Goal: Transaction & Acquisition: Subscribe to service/newsletter

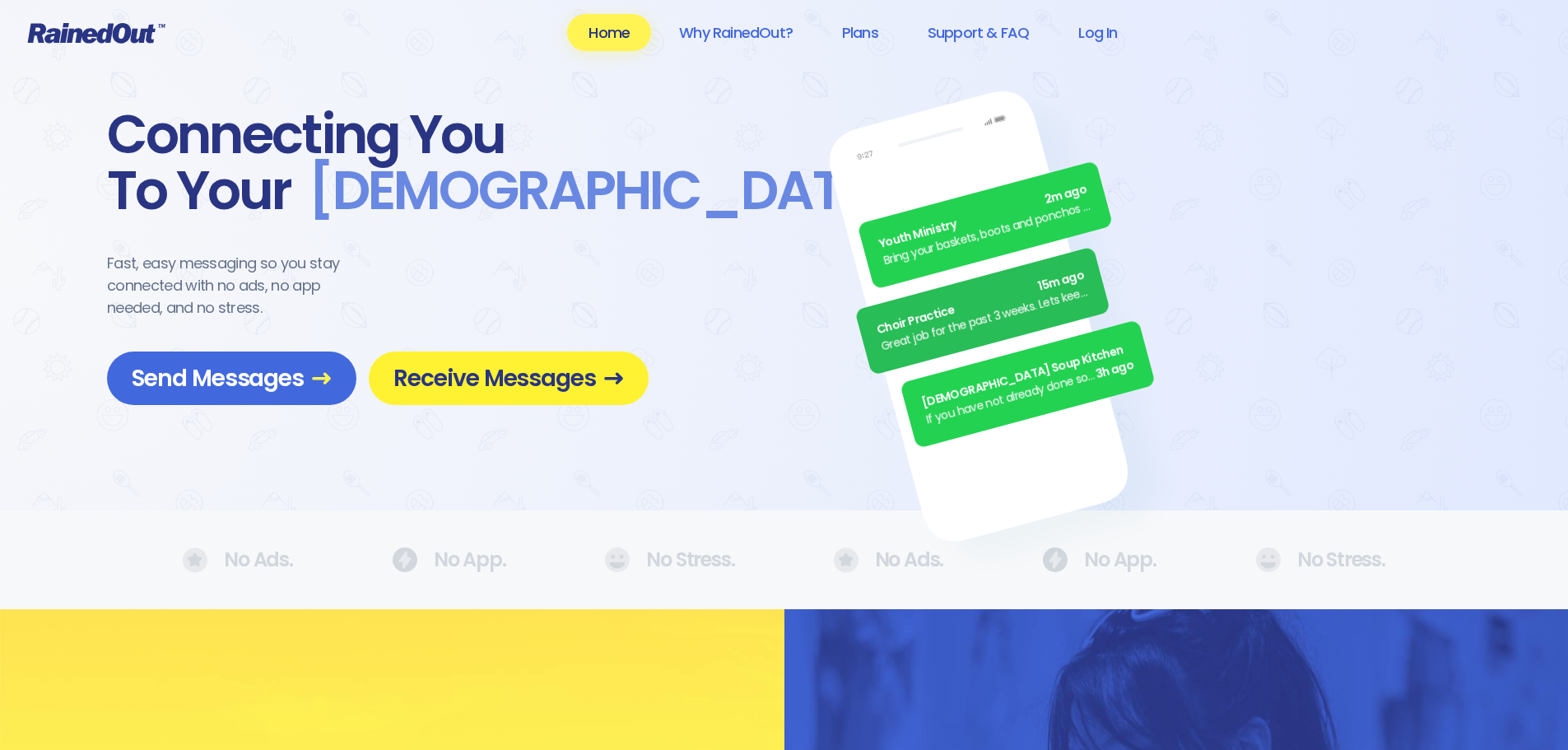
click at [518, 378] on span "Receive Messages" at bounding box center [508, 378] width 231 height 28
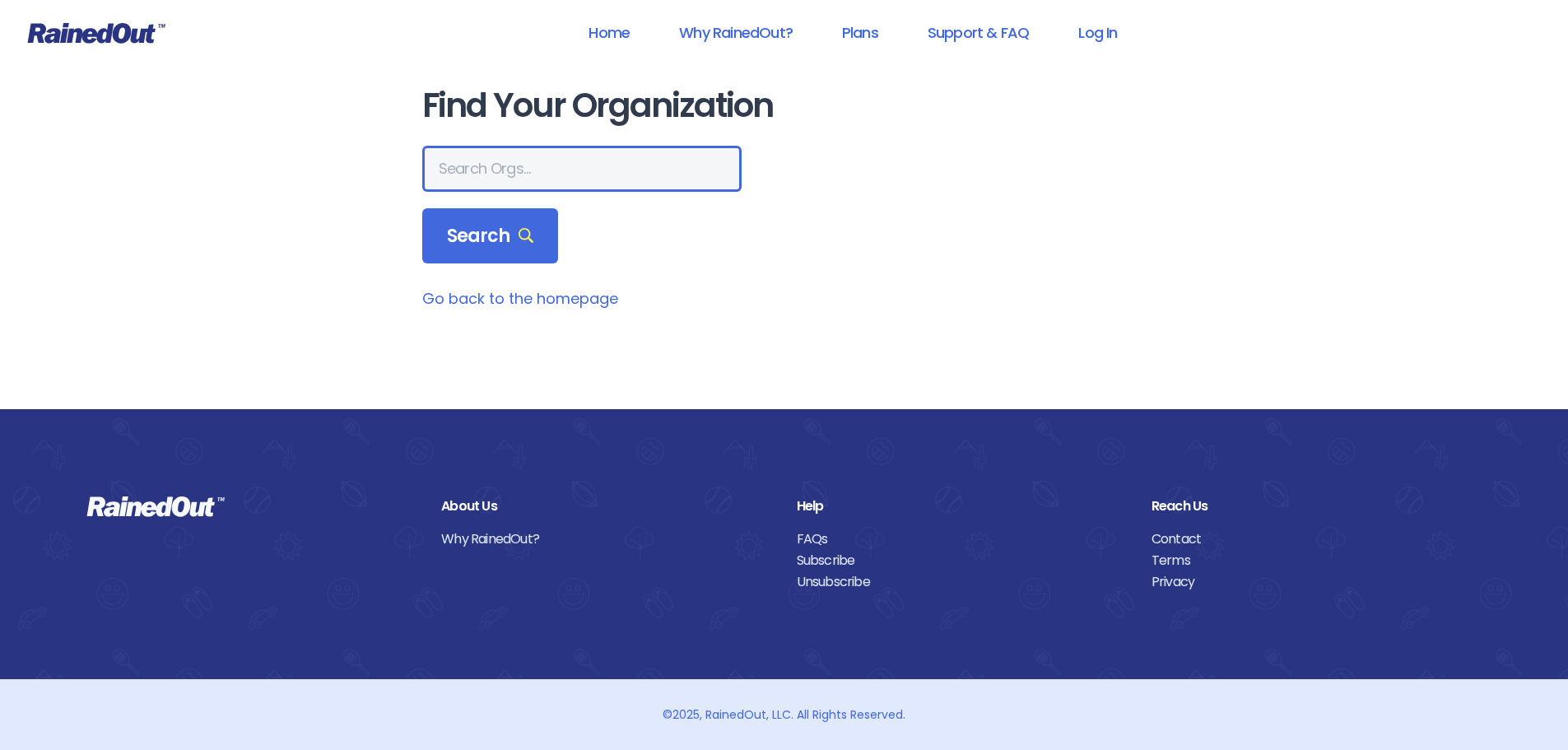
click at [543, 171] on input "text" at bounding box center [583, 169] width 320 height 46
click at [53, 102] on div "Home Why RainedOut? Plans Support & FAQ Log In Find Your Organization Search Go…" at bounding box center [784, 375] width 1568 height 750
click at [466, 171] on input "text" at bounding box center [583, 169] width 320 height 46
type input "Mount Pleasant Recreation Department"
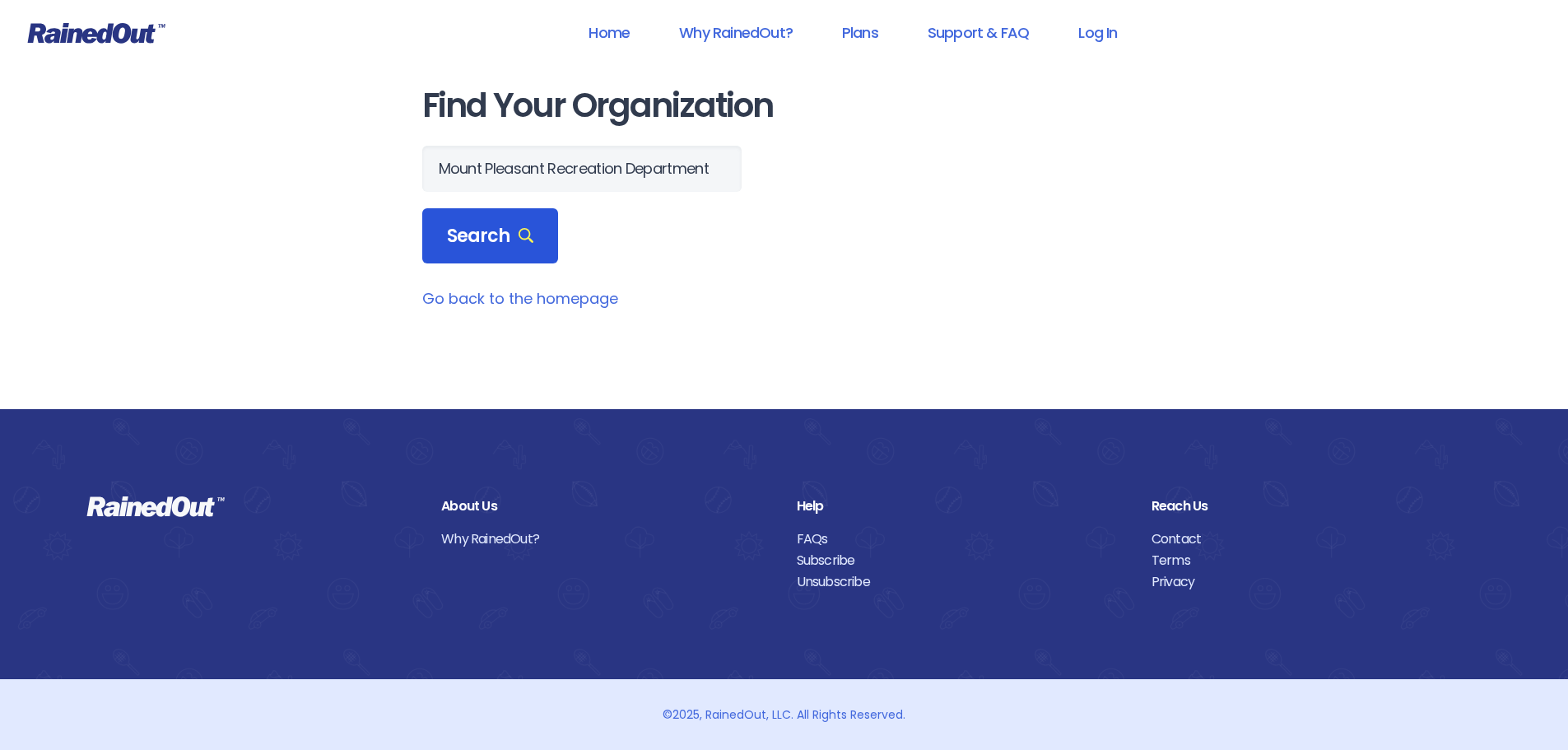
scroll to position [0, 0]
click at [545, 237] on div "Search" at bounding box center [491, 236] width 137 height 56
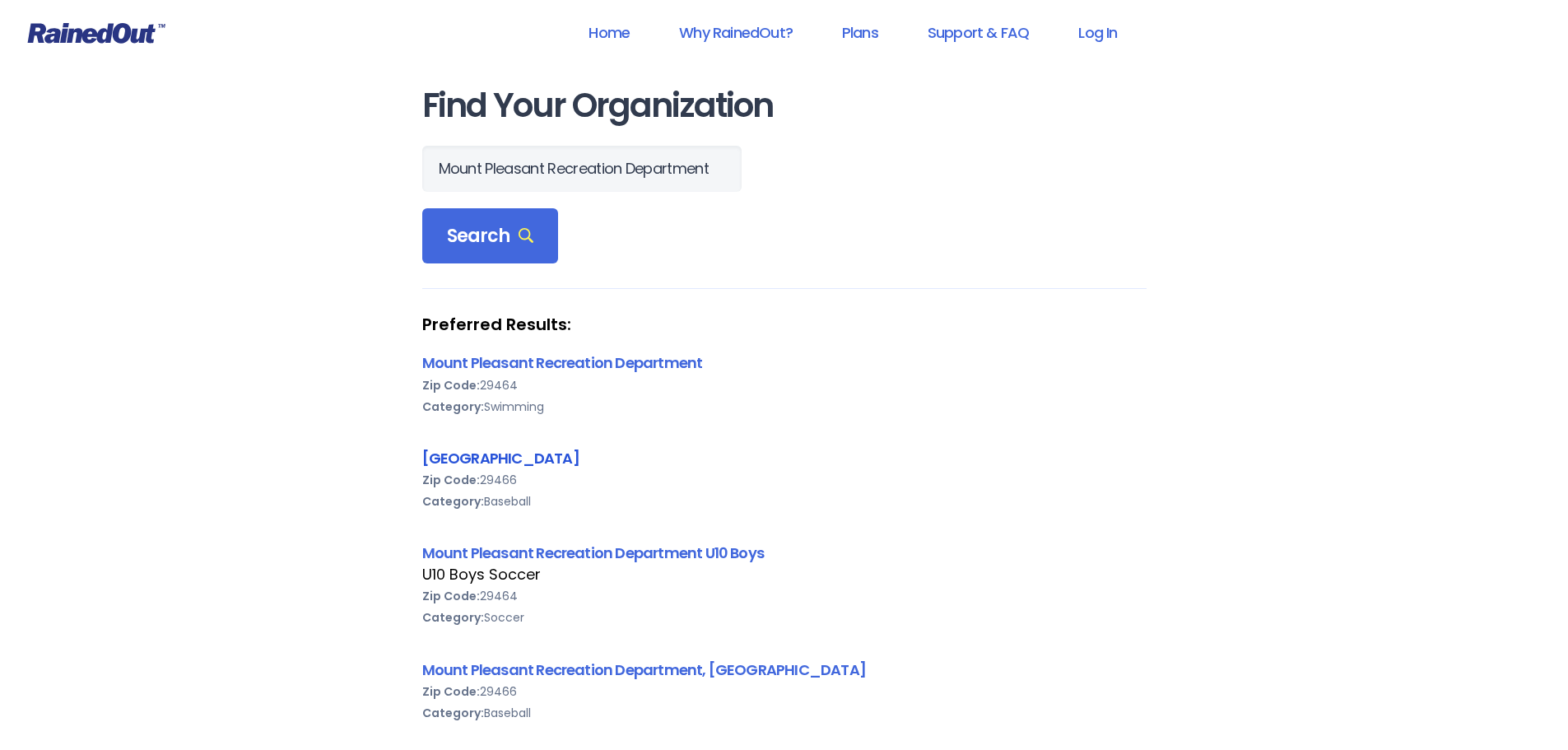
click at [529, 454] on link "[GEOGRAPHIC_DATA]" at bounding box center [501, 458] width 157 height 20
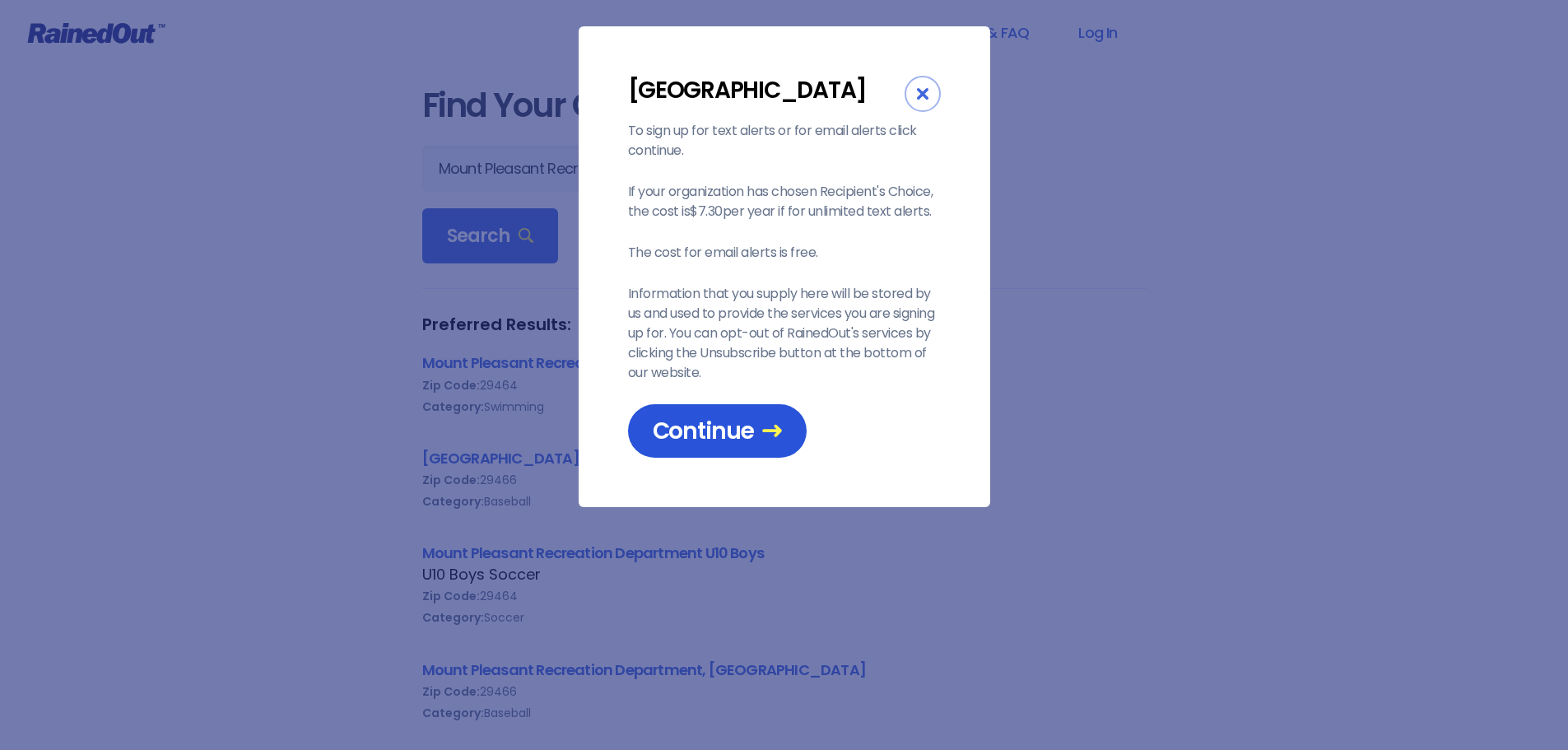
click at [733, 446] on span "Continue" at bounding box center [717, 430] width 130 height 28
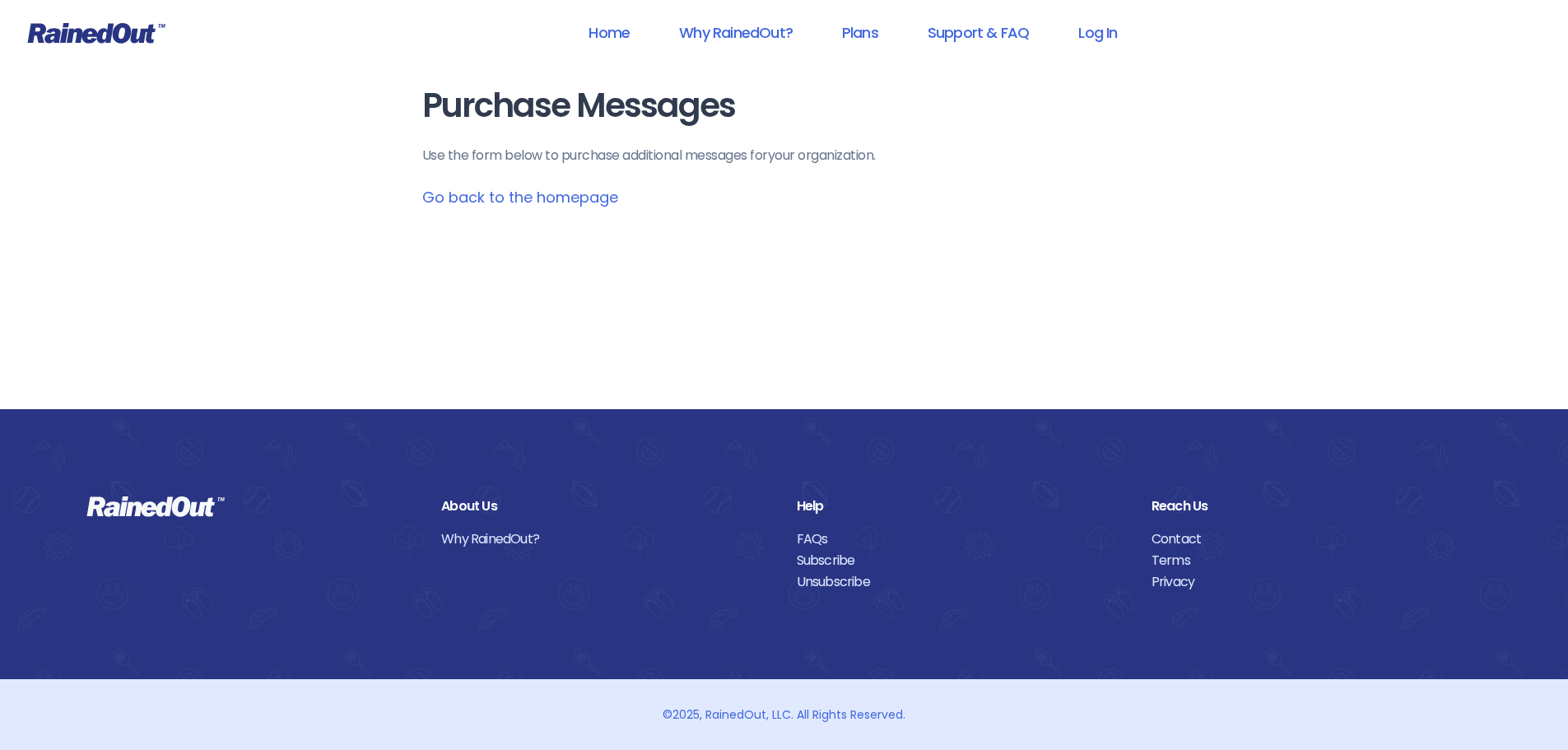
click at [552, 197] on link "Go back to the homepage" at bounding box center [520, 197] width 196 height 20
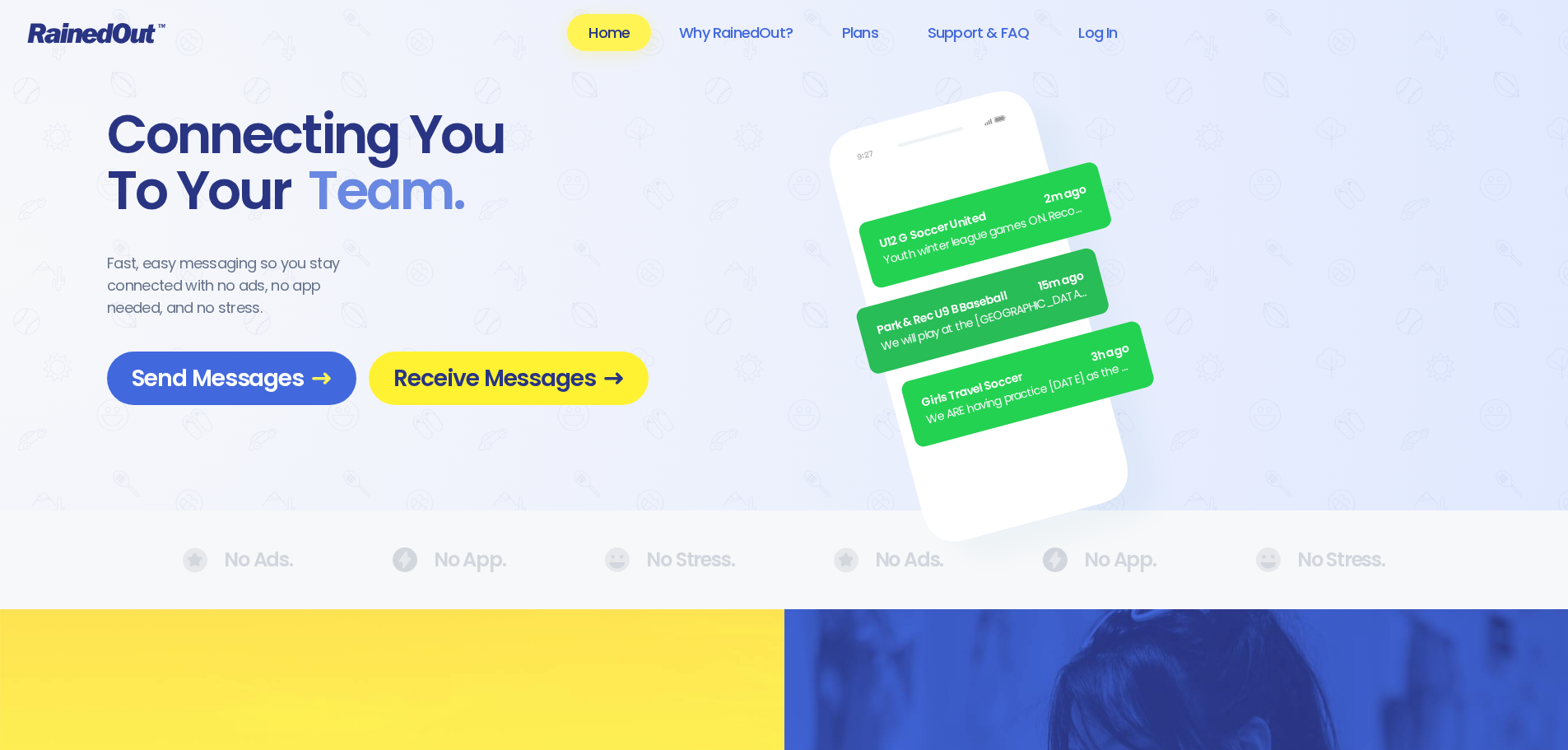
click at [473, 385] on span "Receive Messages" at bounding box center [508, 378] width 231 height 28
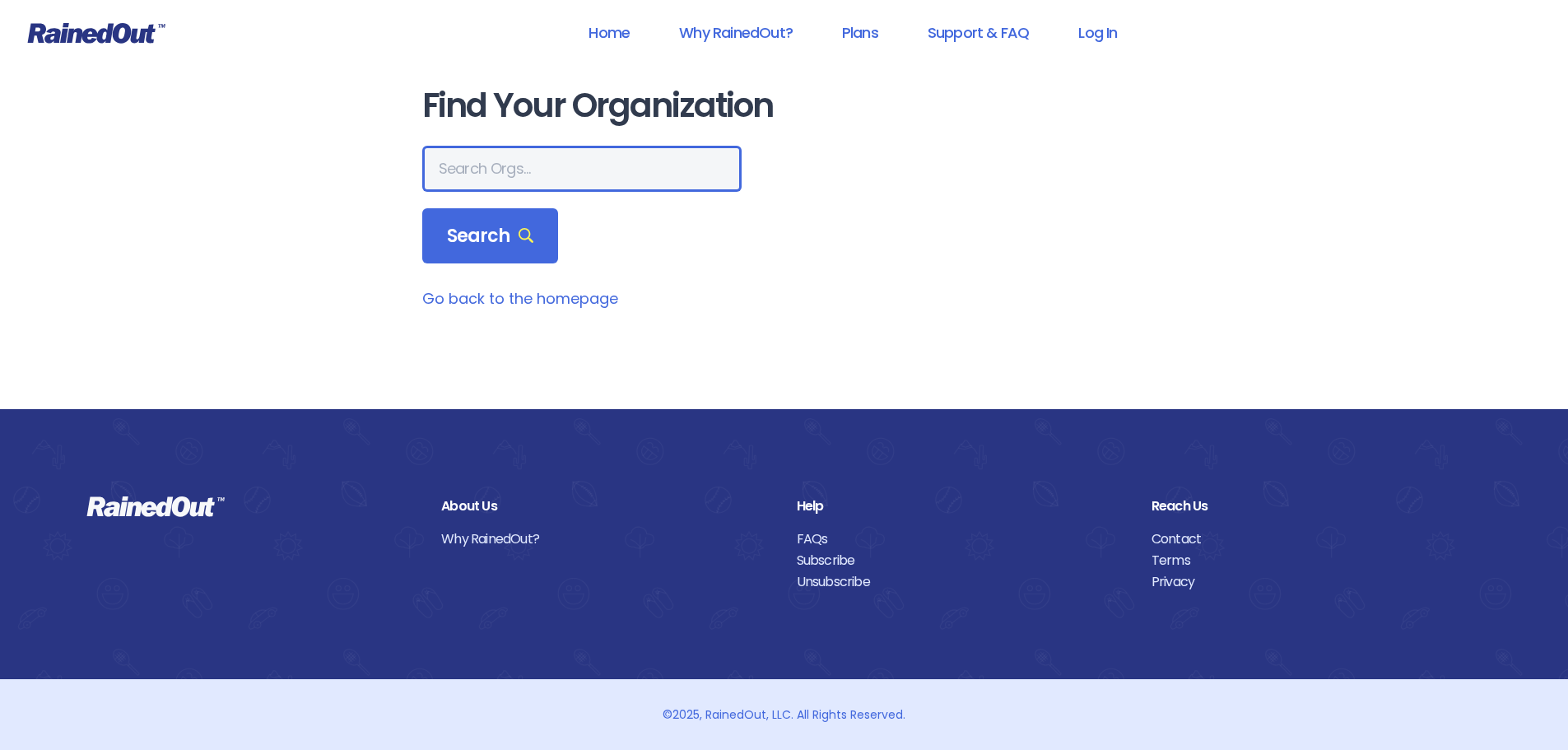
click at [484, 162] on input "text" at bounding box center [583, 169] width 320 height 46
type input "mount pleasant recreation department"
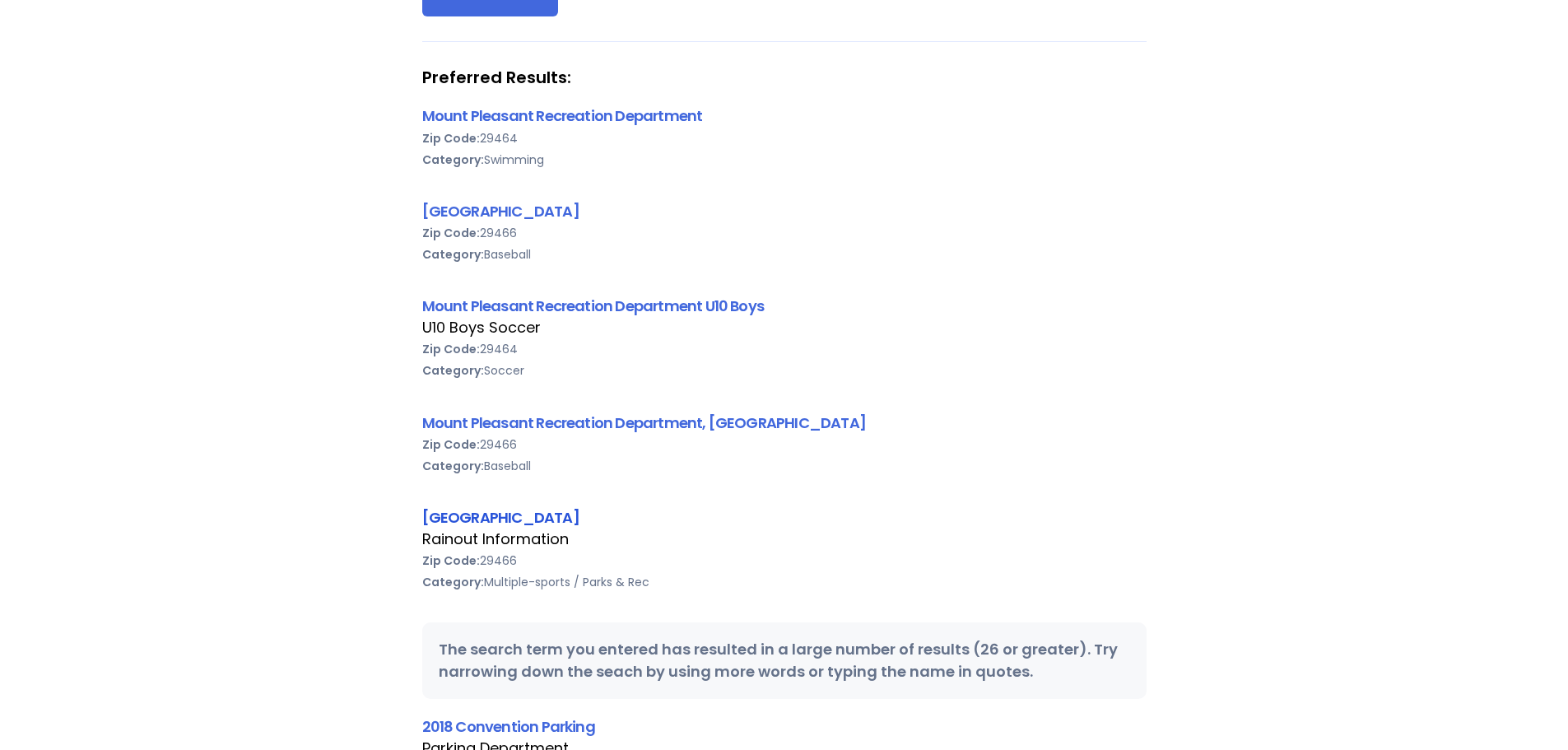
scroll to position [0, 0]
click at [531, 517] on link "[GEOGRAPHIC_DATA]" at bounding box center [501, 517] width 157 height 20
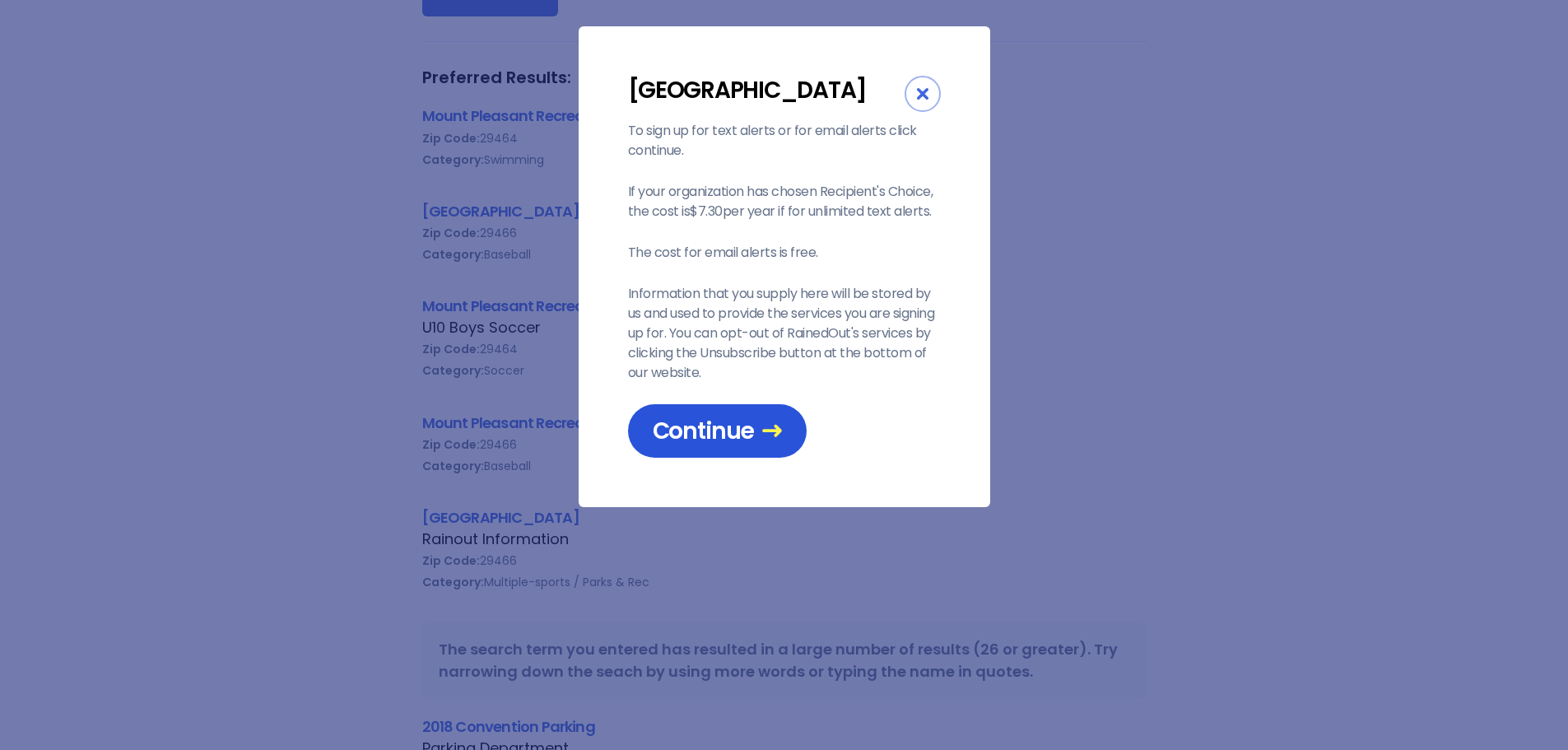
click at [707, 446] on span "Continue" at bounding box center [717, 430] width 130 height 28
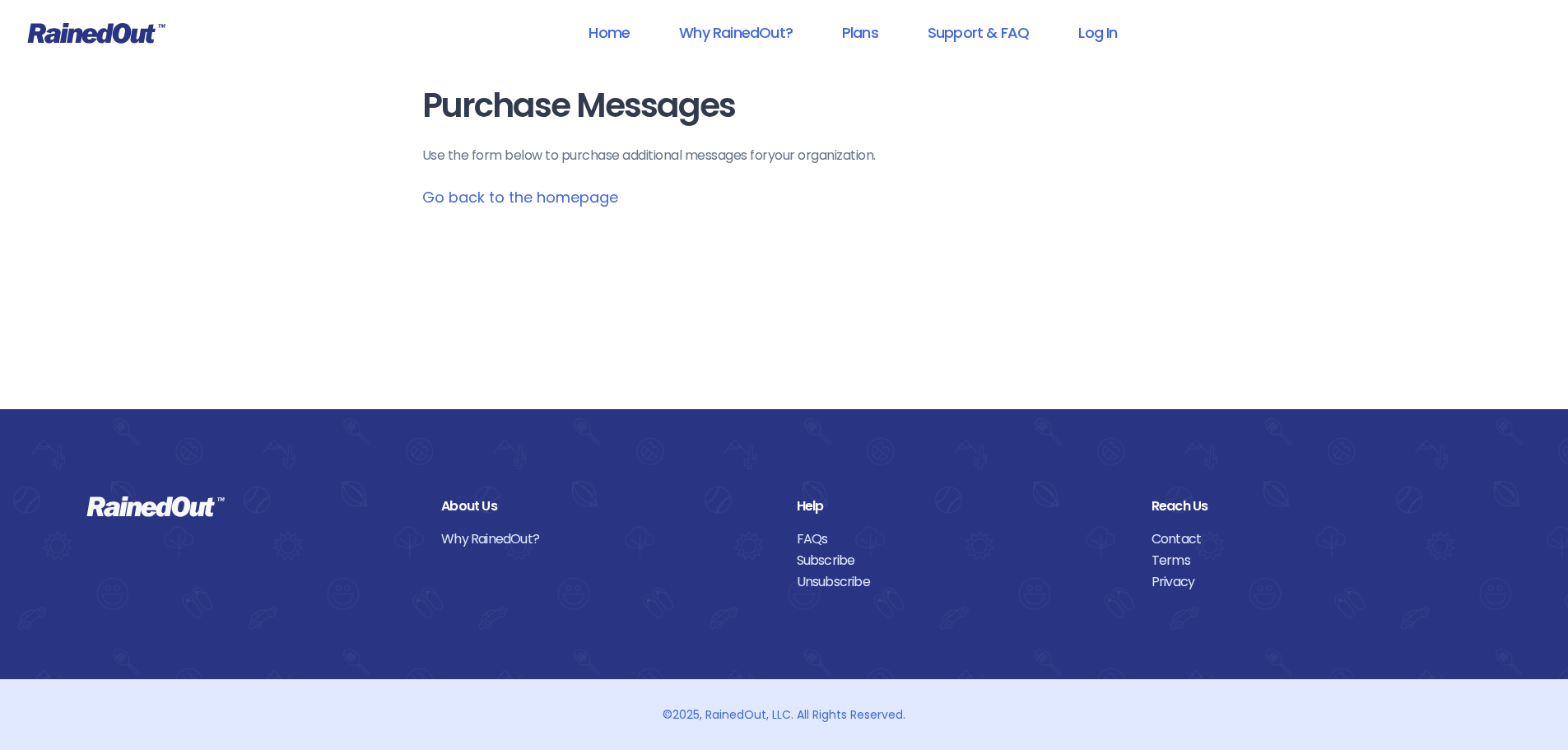
click at [545, 201] on link "Go back to the homepage" at bounding box center [520, 197] width 196 height 20
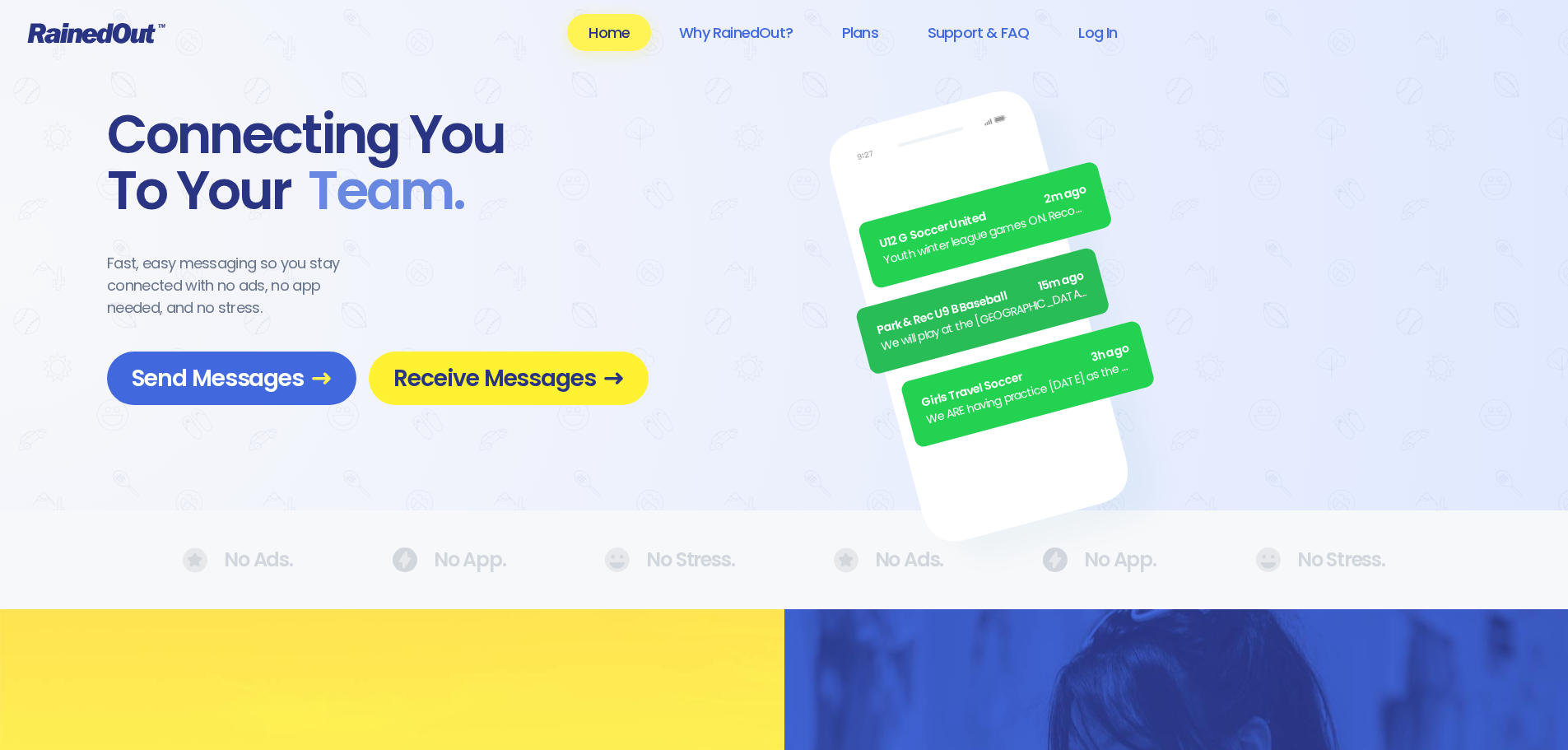
click at [462, 379] on span "Receive Messages" at bounding box center [508, 378] width 231 height 28
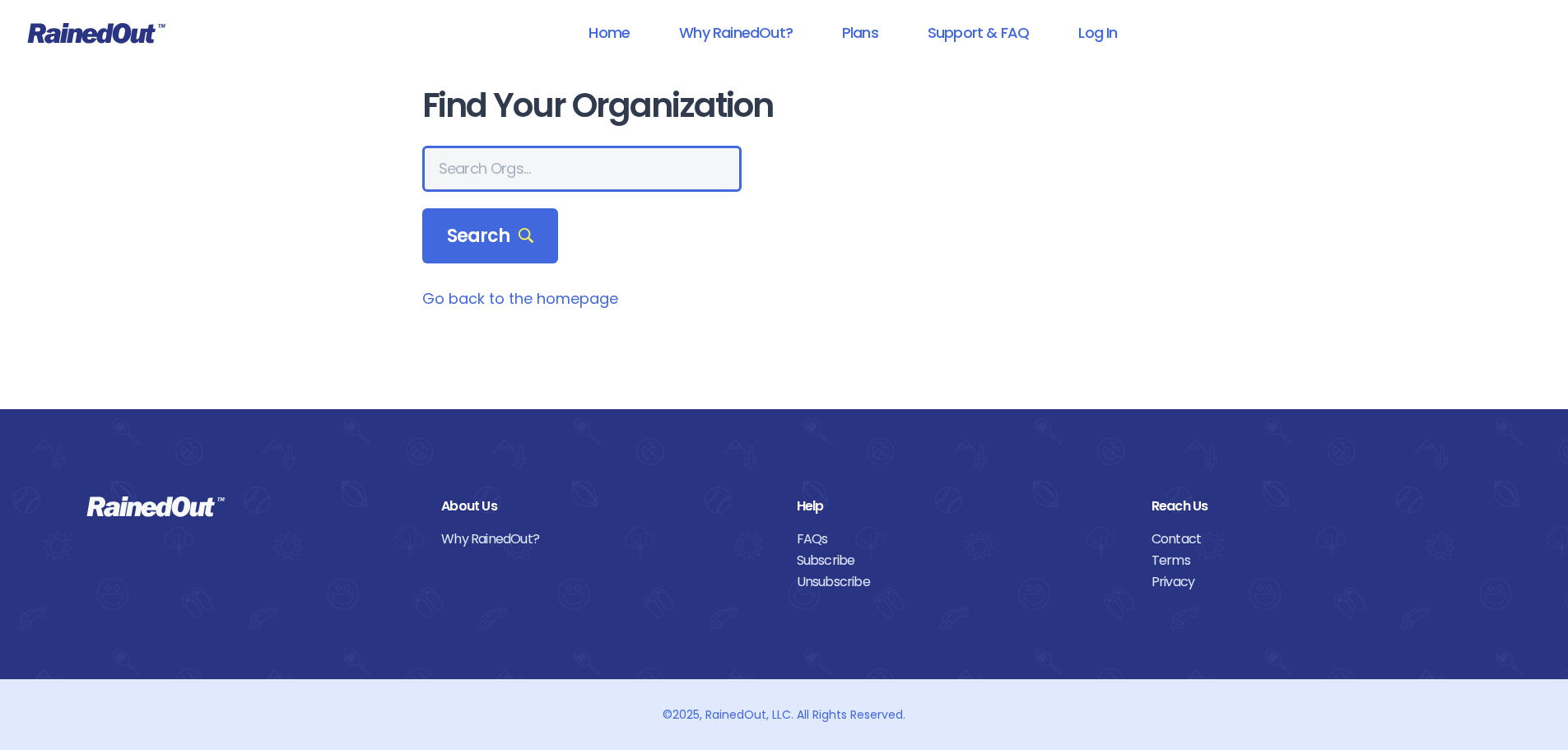
click at [498, 176] on input "text" at bounding box center [583, 169] width 320 height 46
type input "mount pleasant recreation department"
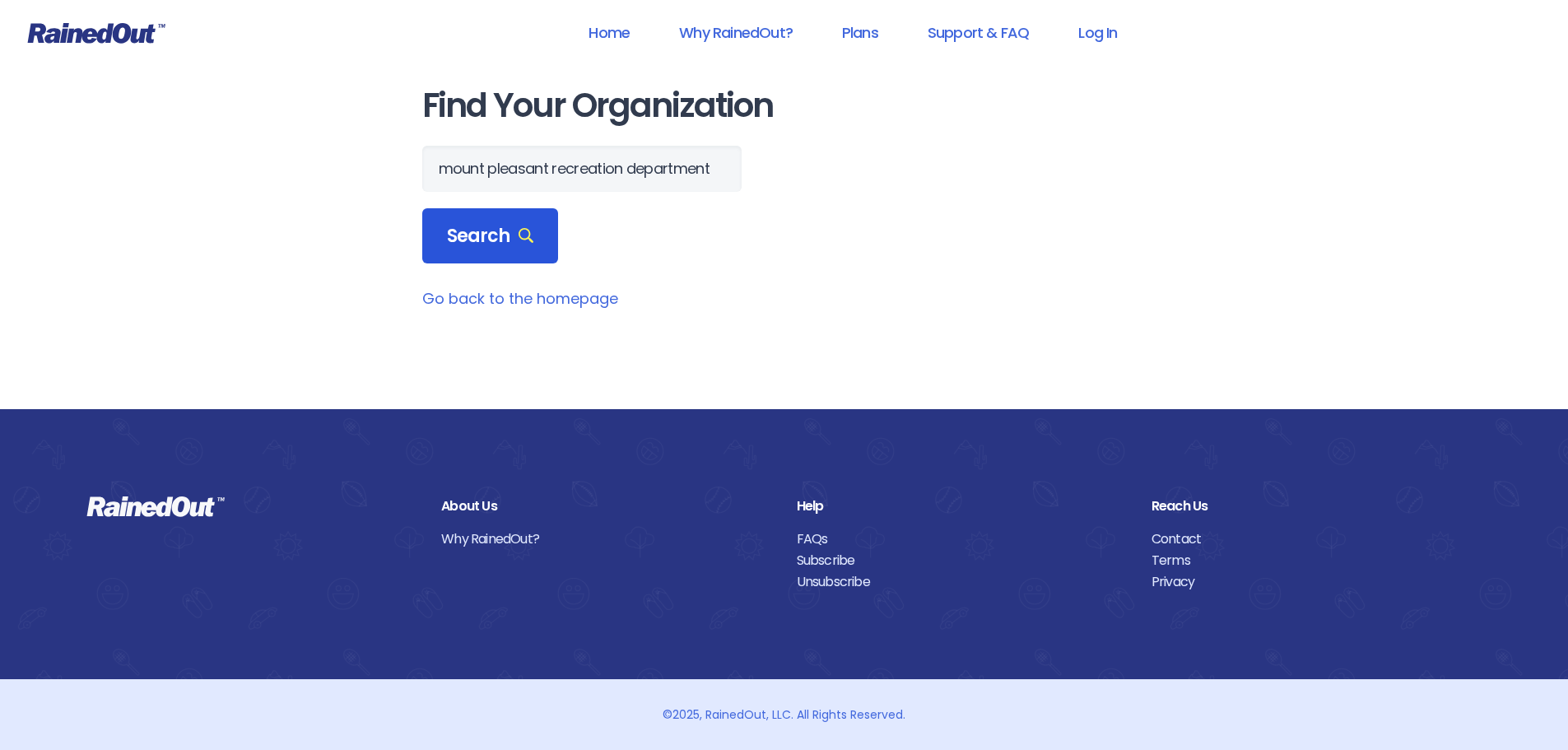
click at [485, 250] on div "Search" at bounding box center [491, 236] width 137 height 56
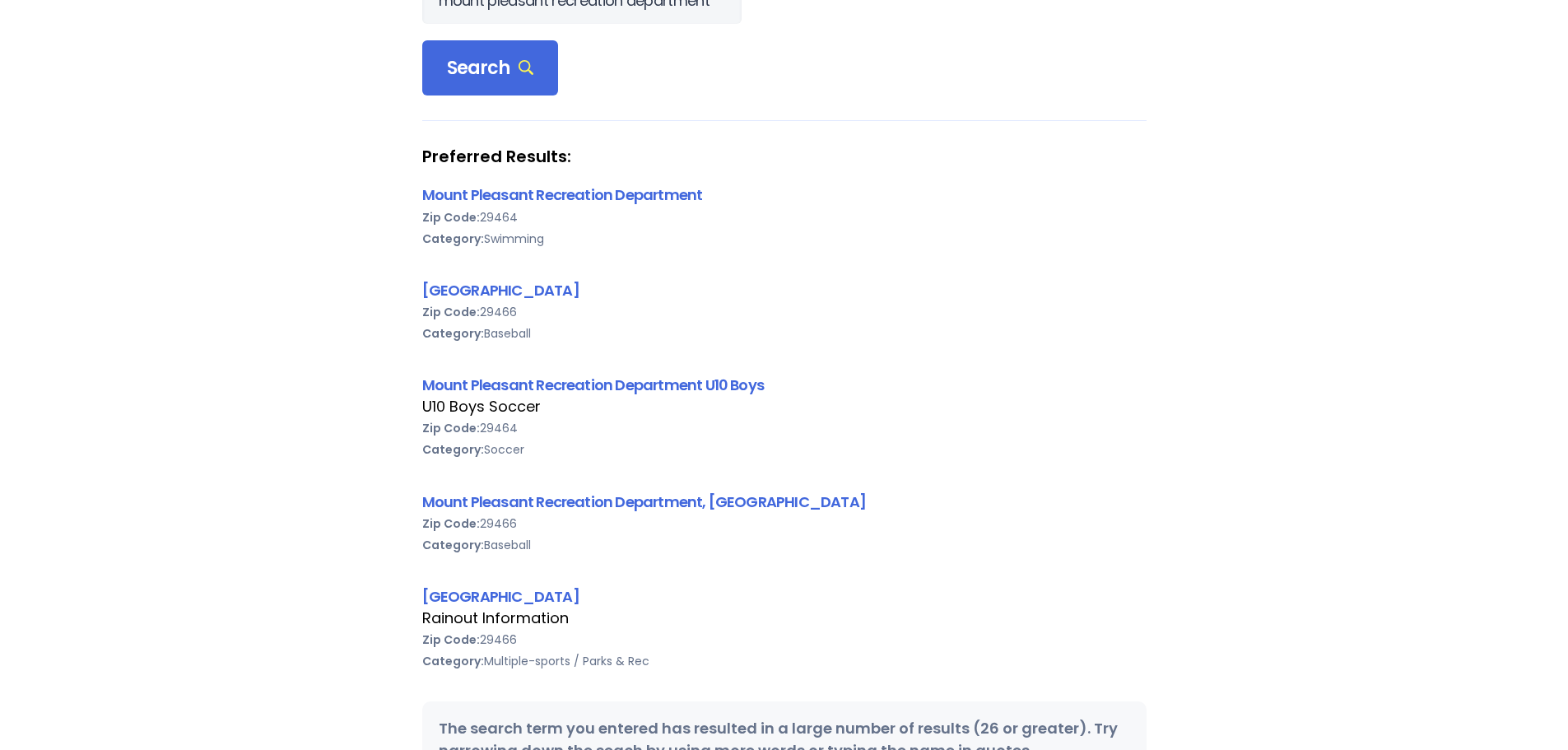
scroll to position [165, 0]
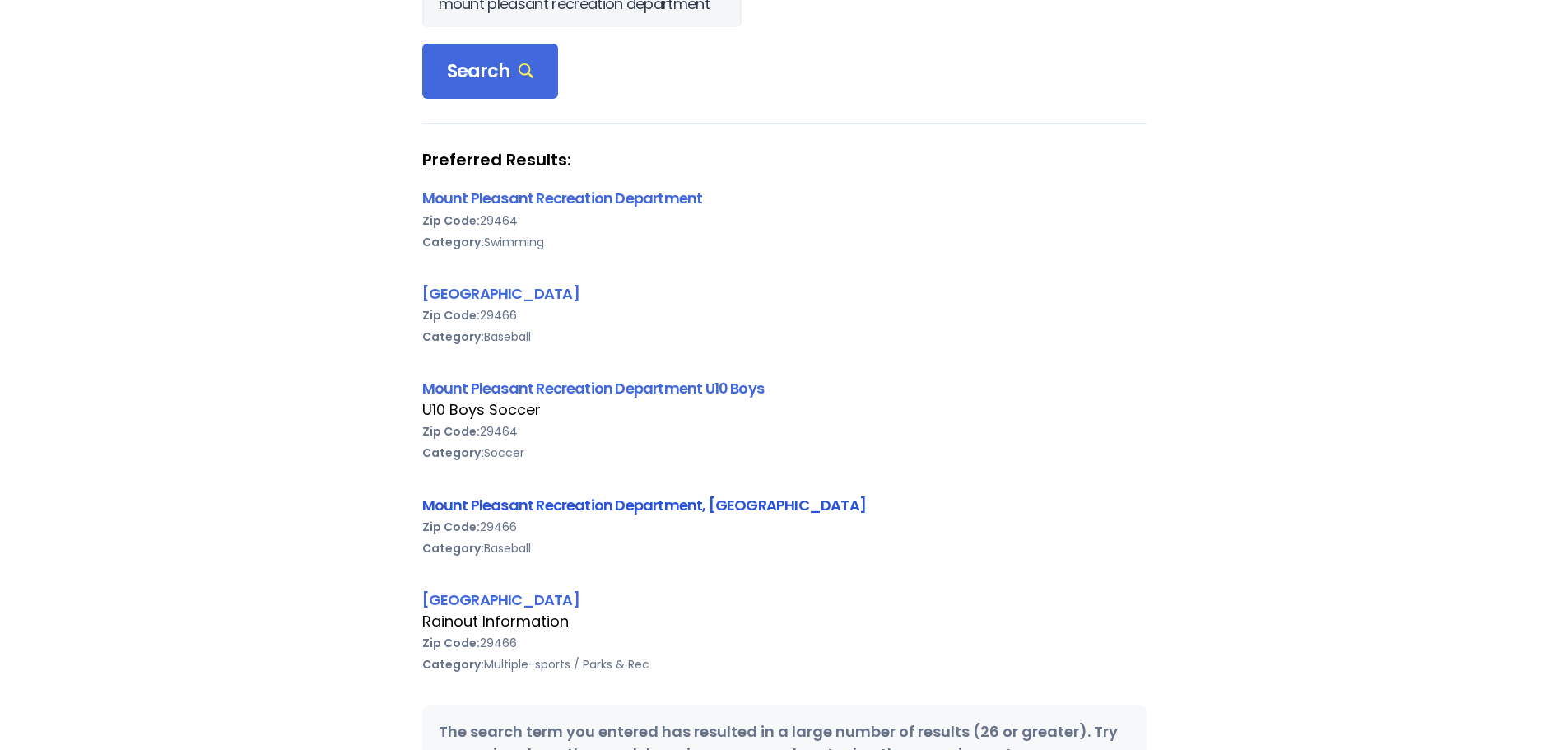
click at [488, 511] on link "Mount Pleasant Recreation Department, [GEOGRAPHIC_DATA]" at bounding box center [644, 505] width 444 height 20
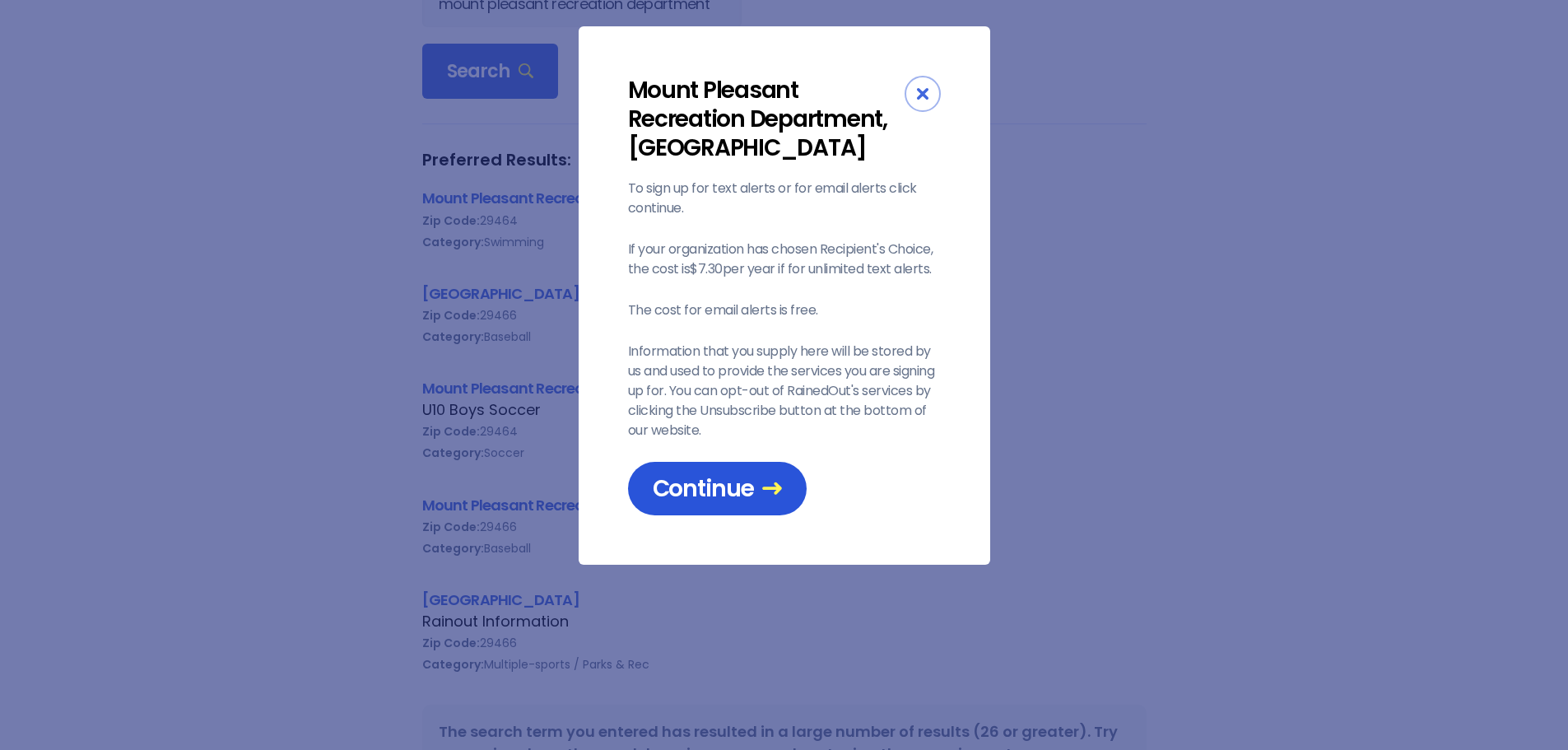
click at [745, 497] on span "Continue" at bounding box center [717, 488] width 130 height 28
